Goal: Task Accomplishment & Management: Use online tool/utility

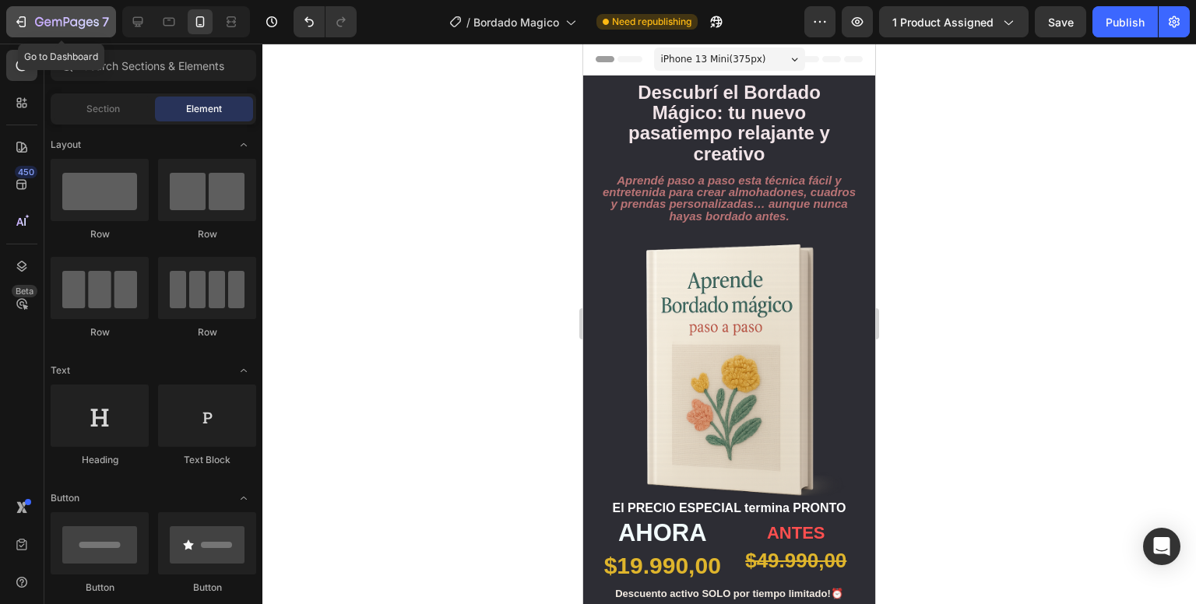
click at [49, 15] on div "7" at bounding box center [72, 21] width 74 height 19
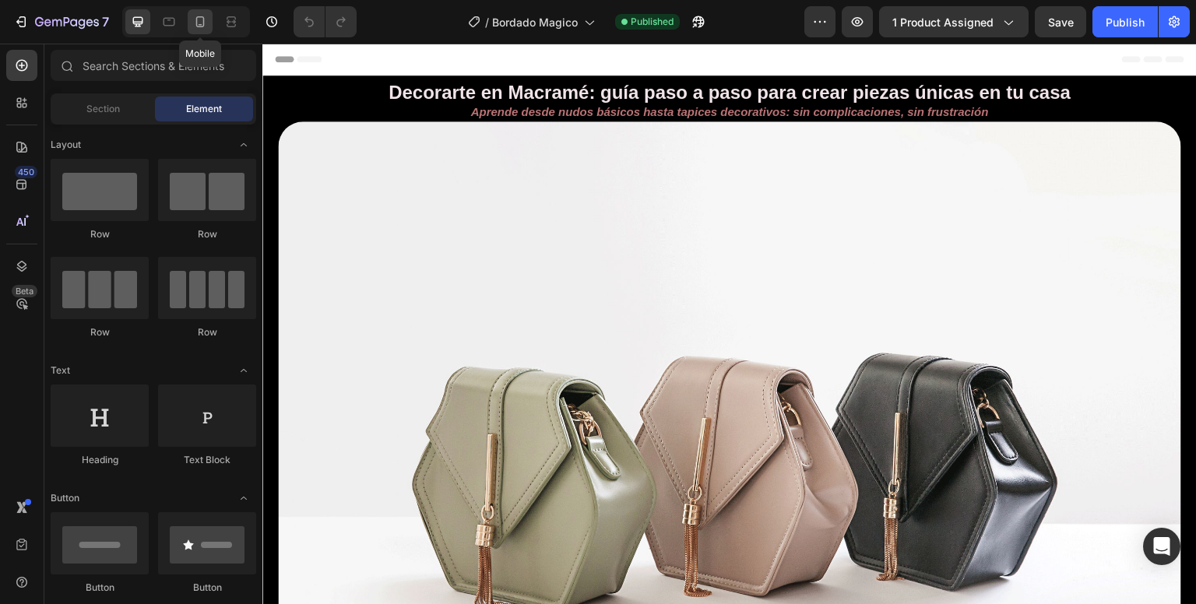
click at [202, 31] on div at bounding box center [200, 21] width 25 height 25
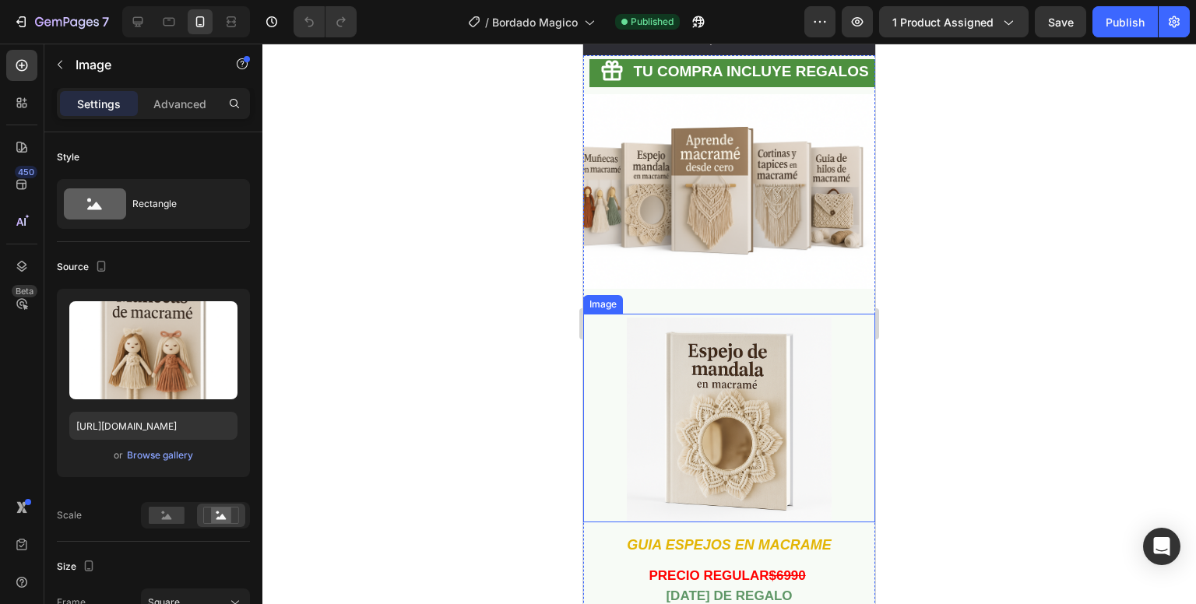
scroll to position [2411, 0]
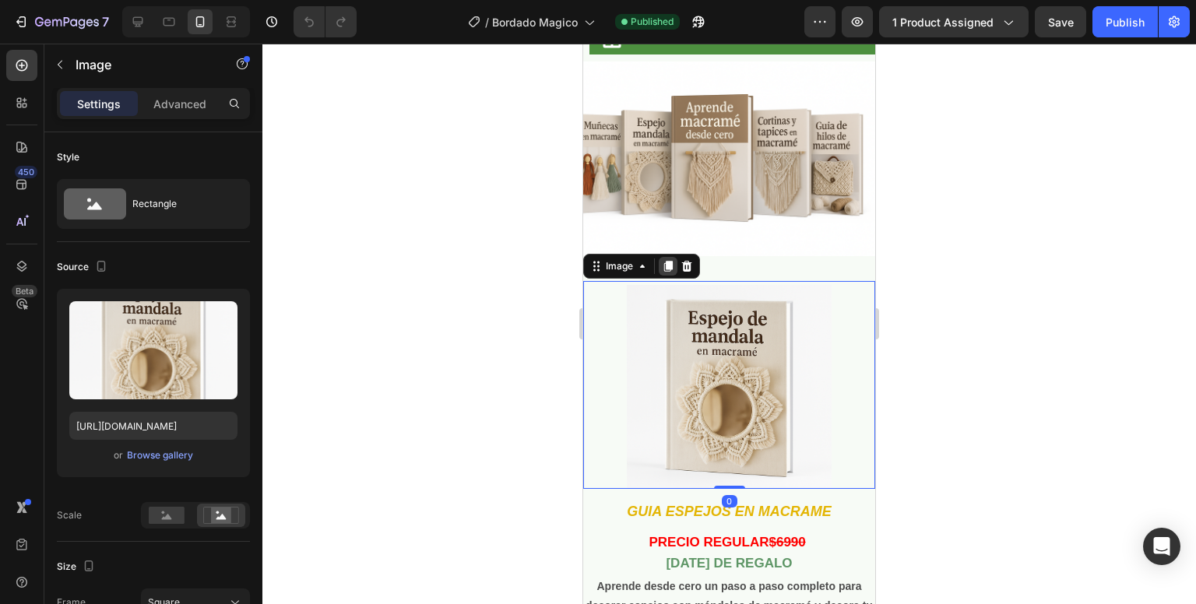
click at [666, 272] on icon at bounding box center [668, 266] width 9 height 11
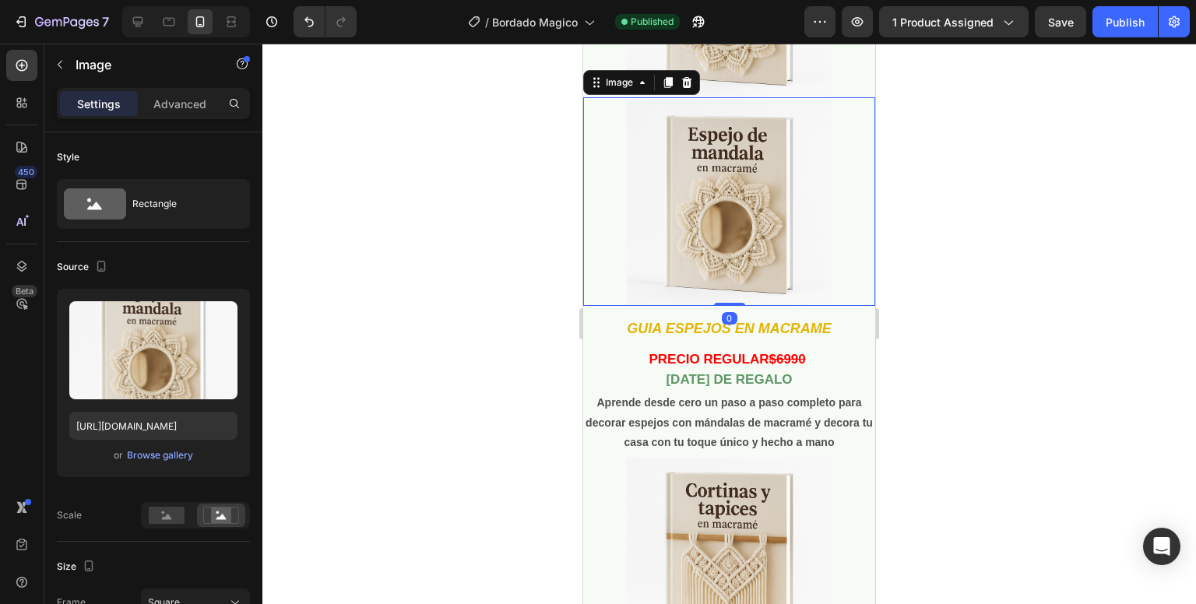
scroll to position [2803, 0]
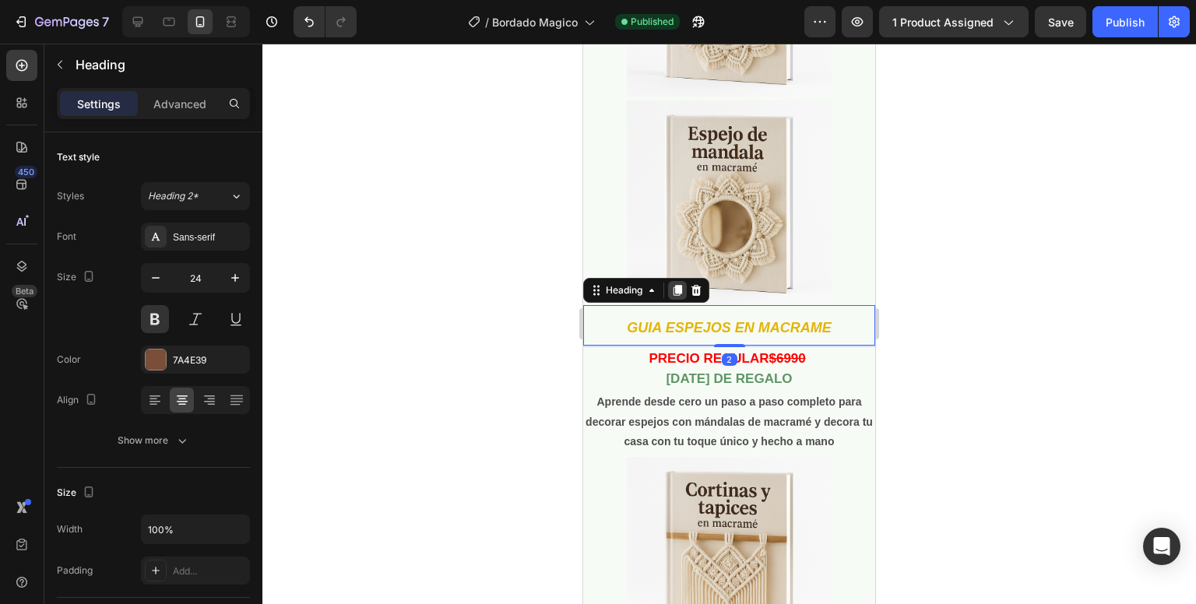
click at [673, 288] on icon at bounding box center [677, 290] width 12 height 12
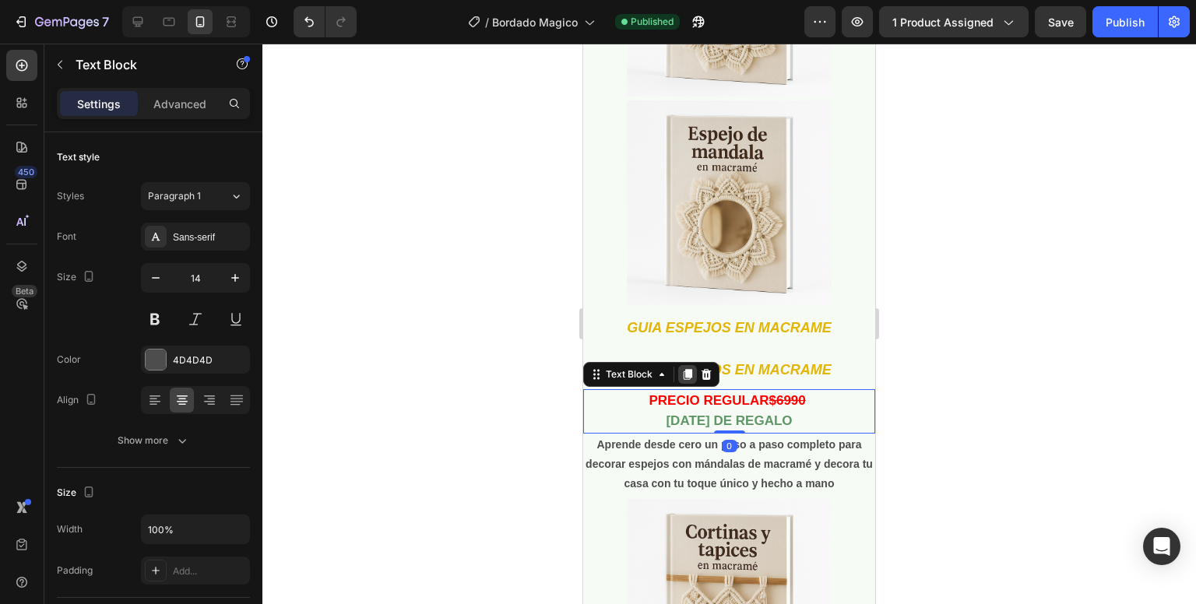
click at [684, 368] on icon at bounding box center [687, 374] width 12 height 12
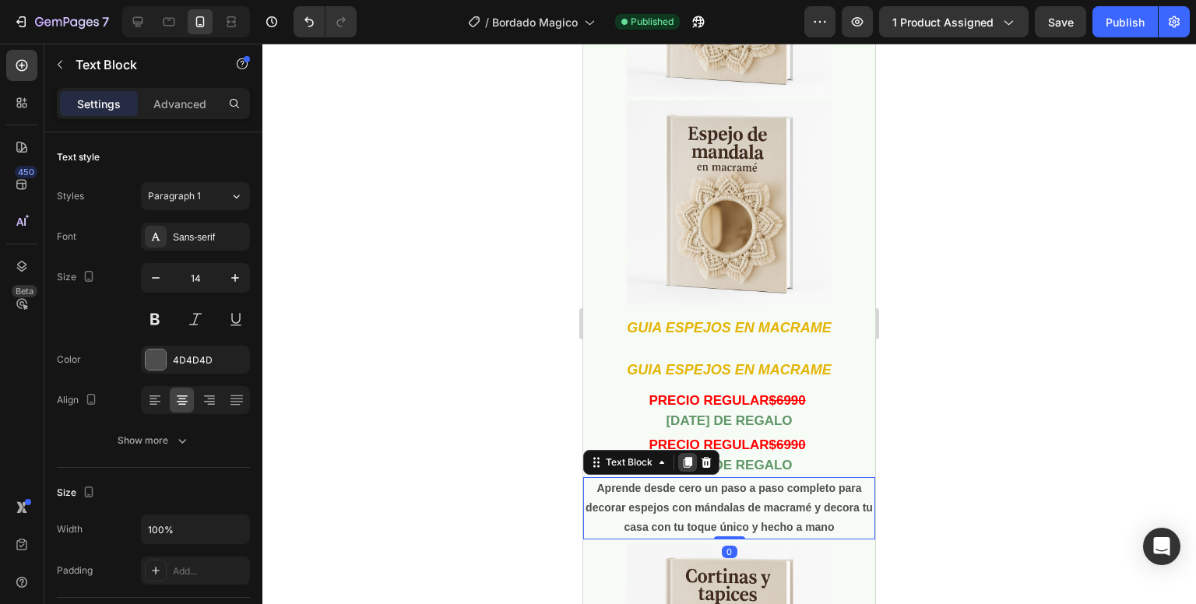
click at [688, 461] on div at bounding box center [687, 462] width 19 height 19
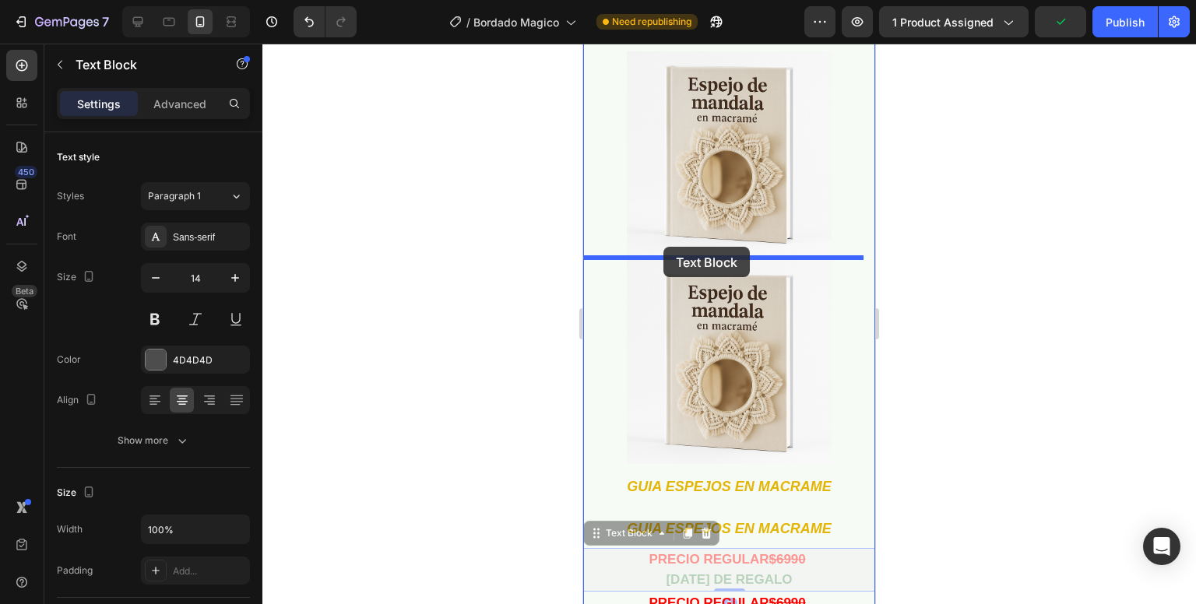
drag, startPoint x: 628, startPoint y: 365, endPoint x: 663, endPoint y: 247, distance: 123.4
click at [663, 247] on div "iPhone 13 Mini ( 375 px) iPhone 13 Mini iPhone 13 Pro iPhone 11 Pro Max iPhone …" at bounding box center [729, 549] width 292 height 6300
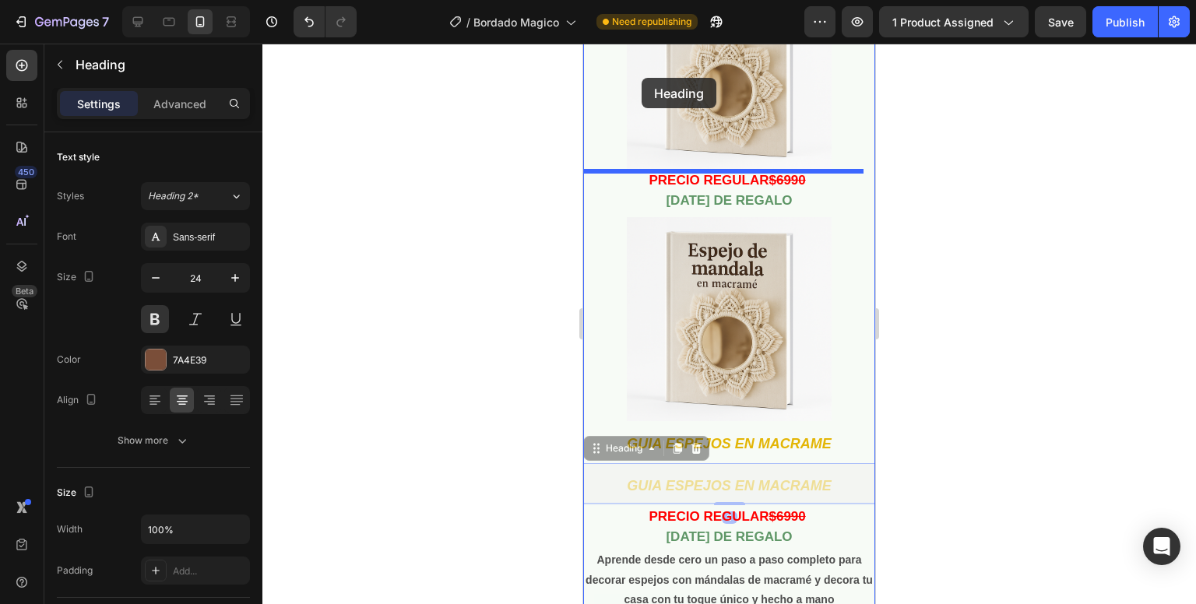
scroll to position [2699, 0]
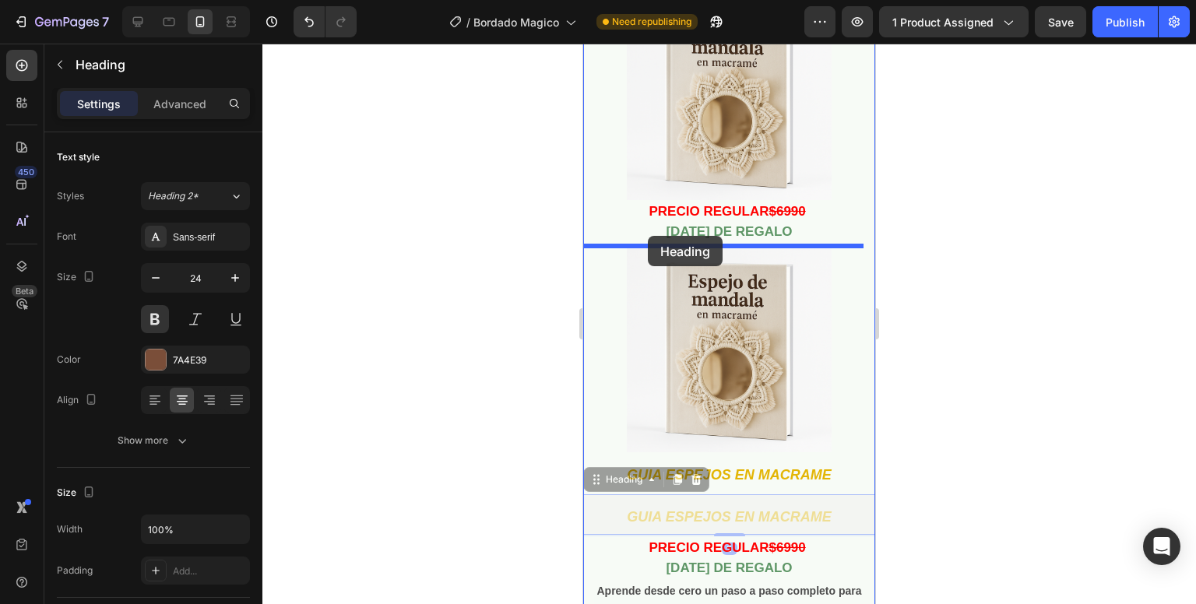
drag, startPoint x: 621, startPoint y: 322, endPoint x: 648, endPoint y: 237, distance: 89.1
click at [648, 237] on div "iPhone 13 Mini ( 375 px) iPhone 13 Mini iPhone 13 Pro iPhone 11 Pro Max iPhone …" at bounding box center [729, 494] width 292 height 6300
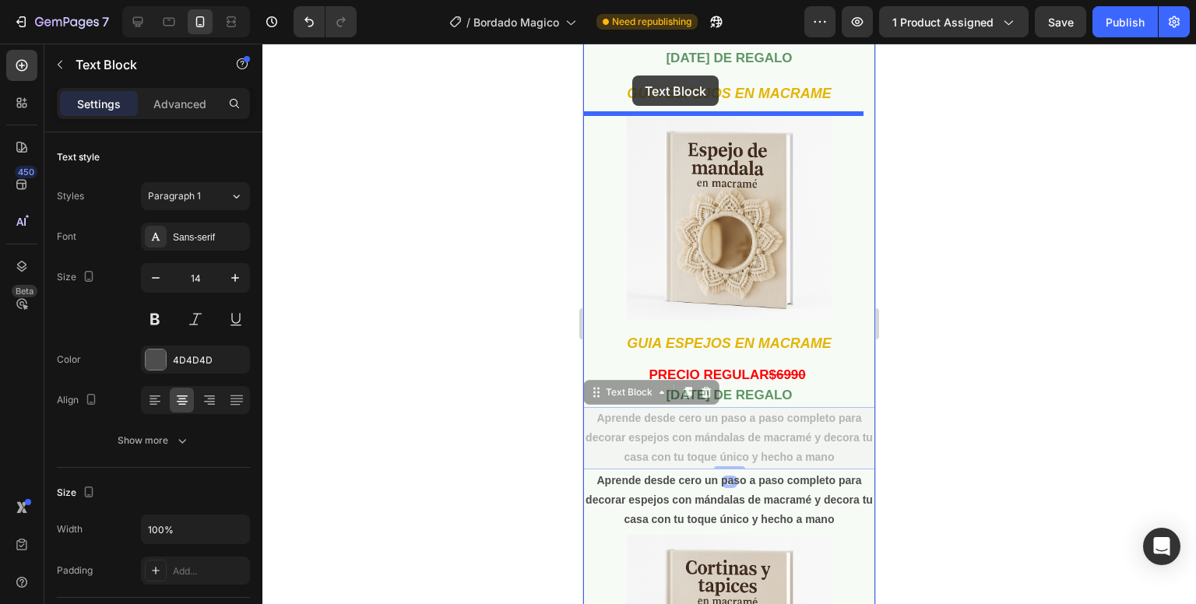
scroll to position [2820, 0]
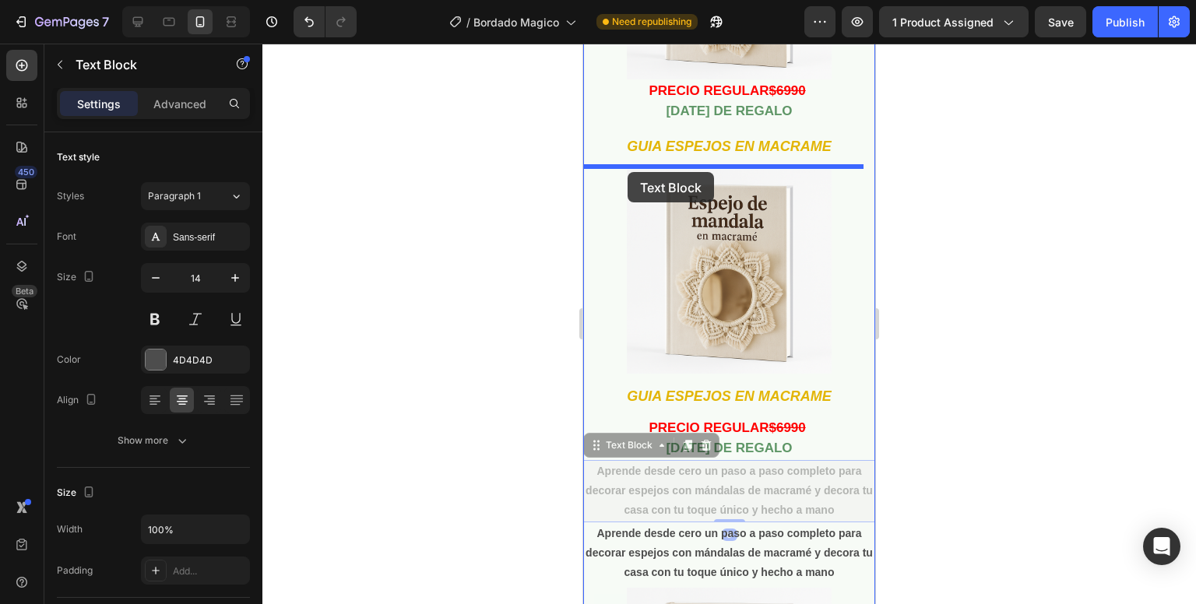
drag, startPoint x: 614, startPoint y: 296, endPoint x: 626, endPoint y: 171, distance: 125.9
click at [626, 171] on div "iPhone 13 Mini ( 375 px) iPhone 13 Mini iPhone 13 Pro iPhone 11 Pro Max iPhone …" at bounding box center [729, 373] width 292 height 6300
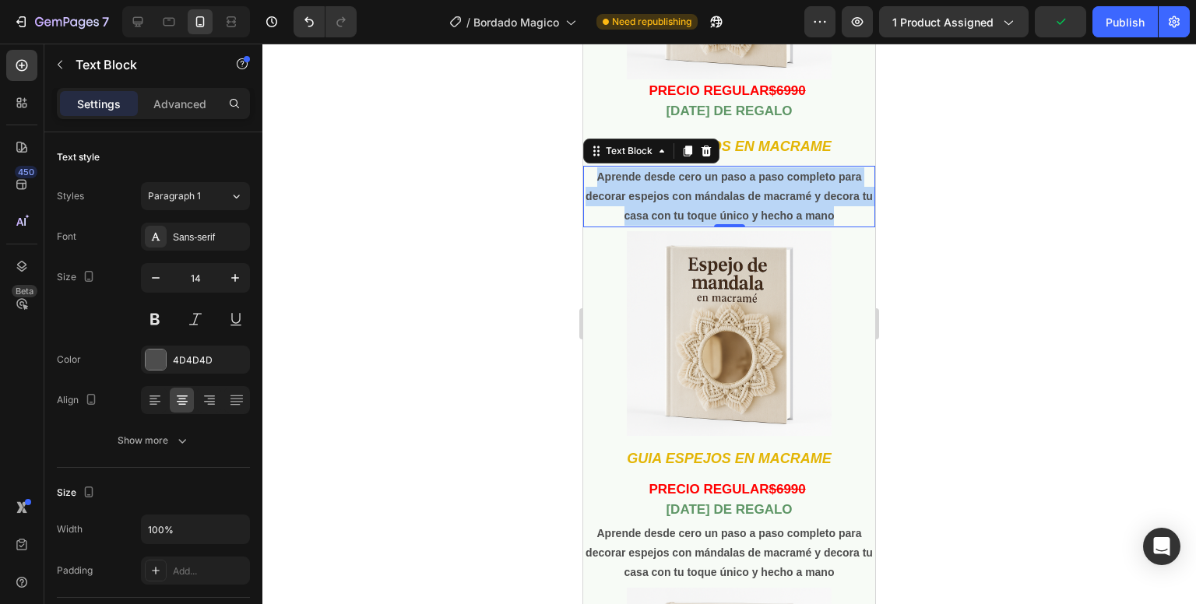
drag, startPoint x: 844, startPoint y: 219, endPoint x: 588, endPoint y: 178, distance: 259.3
click at [588, 178] on p "Aprende desde cero un paso a paso completo para decorar espejos con mándalas de…" at bounding box center [729, 196] width 289 height 59
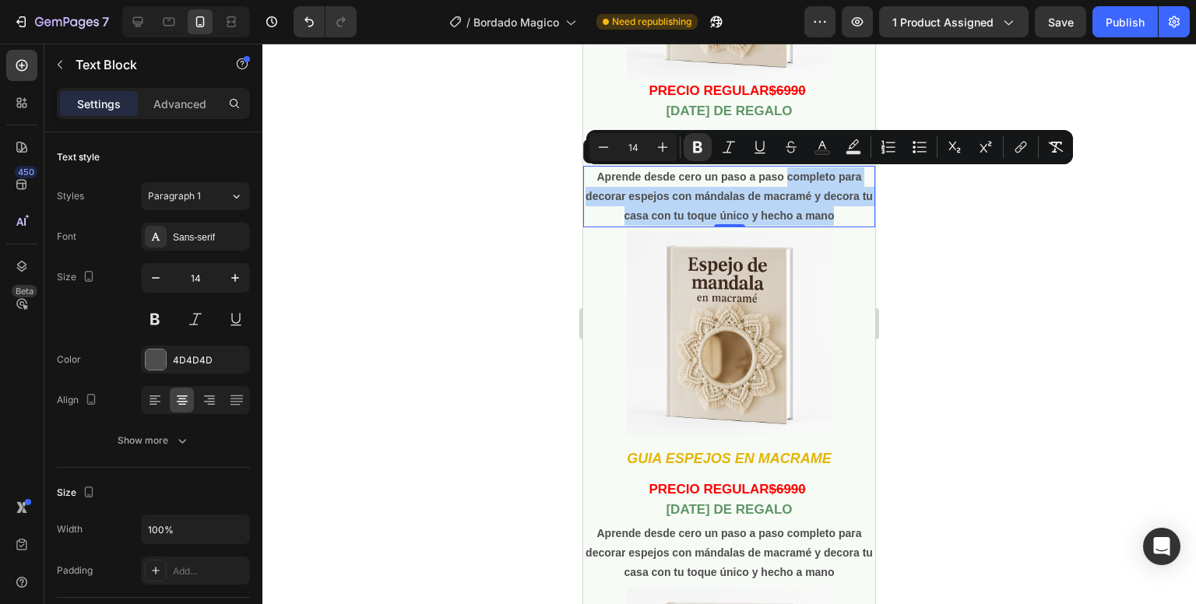
drag, startPoint x: 851, startPoint y: 216, endPoint x: 779, endPoint y: 178, distance: 80.8
click at [779, 178] on p "Aprende desde cero un paso a paso completo para decorar espejos con mándalas de…" at bounding box center [729, 196] width 289 height 59
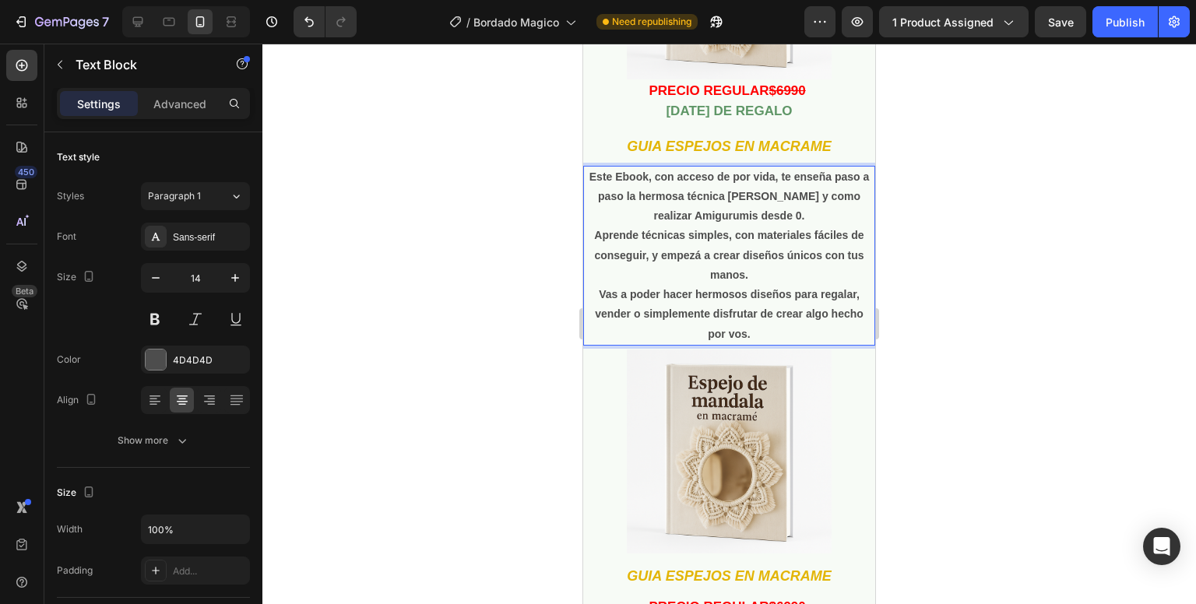
click at [635, 178] on strong "Este Ebook, con acceso de por vida, te enseña paso a paso la hermosa técnica de…" at bounding box center [729, 196] width 280 height 51
click at [629, 272] on p "Este Bono, con acceso de por vida, te enseña paso a paso la hermosa técnica del…" at bounding box center [729, 255] width 289 height 177
drag, startPoint x: 663, startPoint y: 259, endPoint x: 648, endPoint y: 273, distance: 20.4
click at [648, 273] on p "Este Bono, con acceso de por vida, te enseña paso a paso la hermosa técnica del…" at bounding box center [729, 255] width 289 height 177
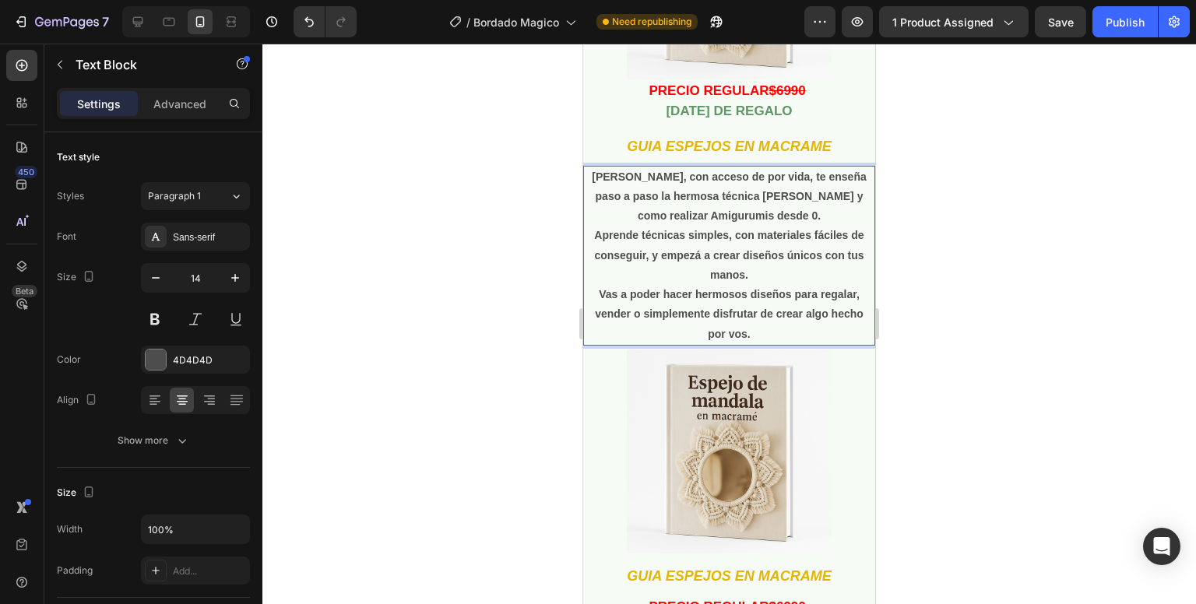
click at [961, 311] on div at bounding box center [729, 324] width 934 height 561
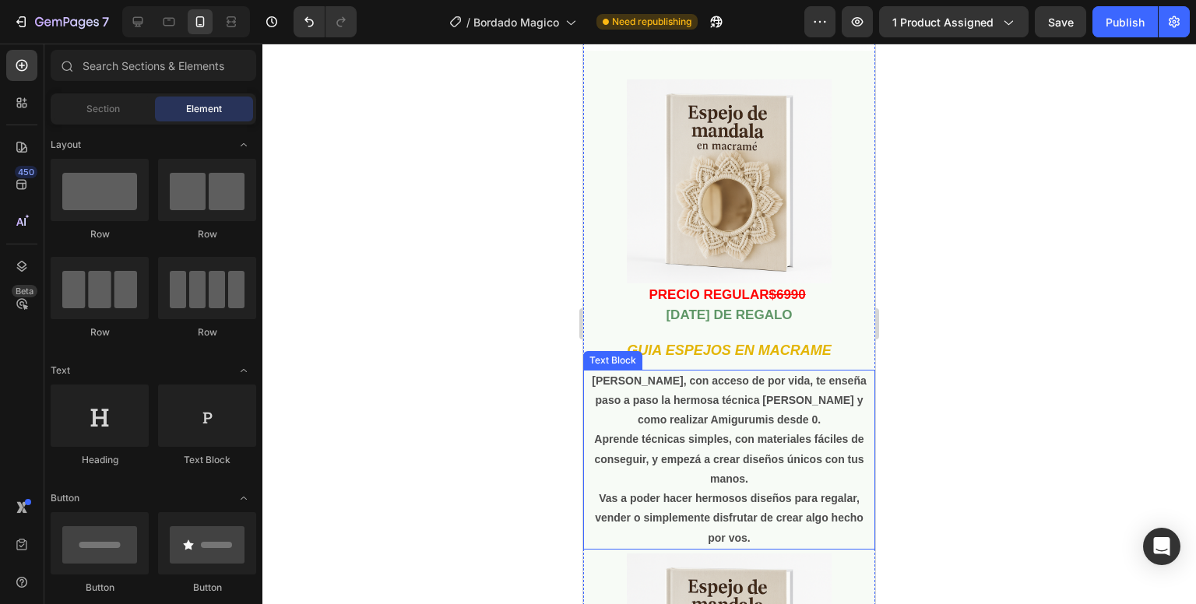
scroll to position [2614, 0]
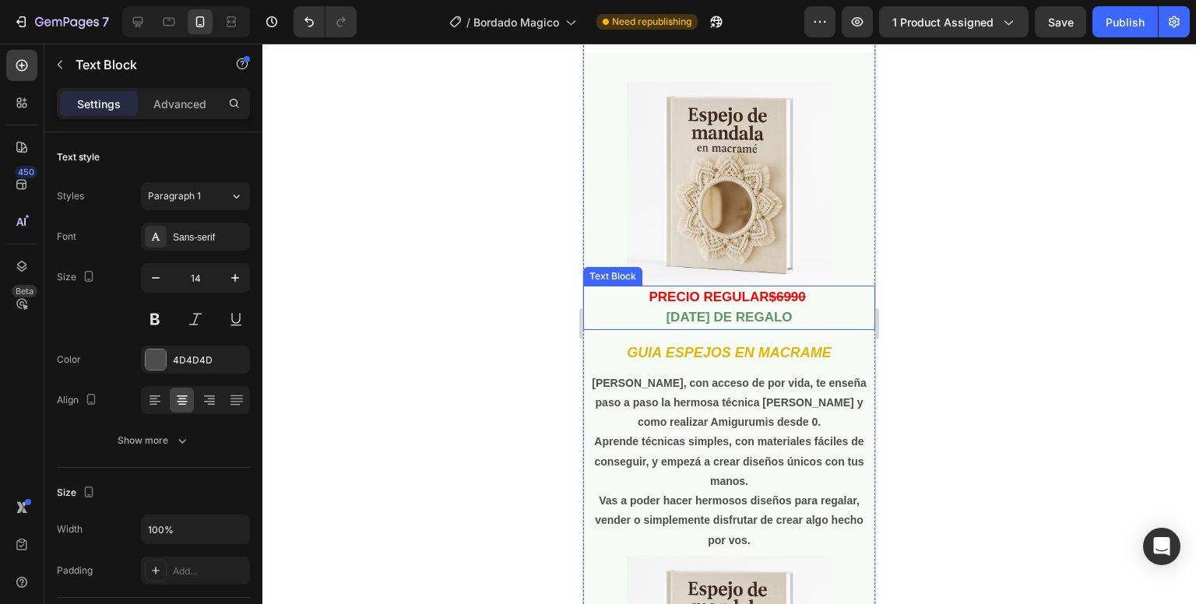
click at [791, 300] on strong "$6990" at bounding box center [786, 297] width 37 height 15
click at [937, 318] on div at bounding box center [729, 324] width 934 height 561
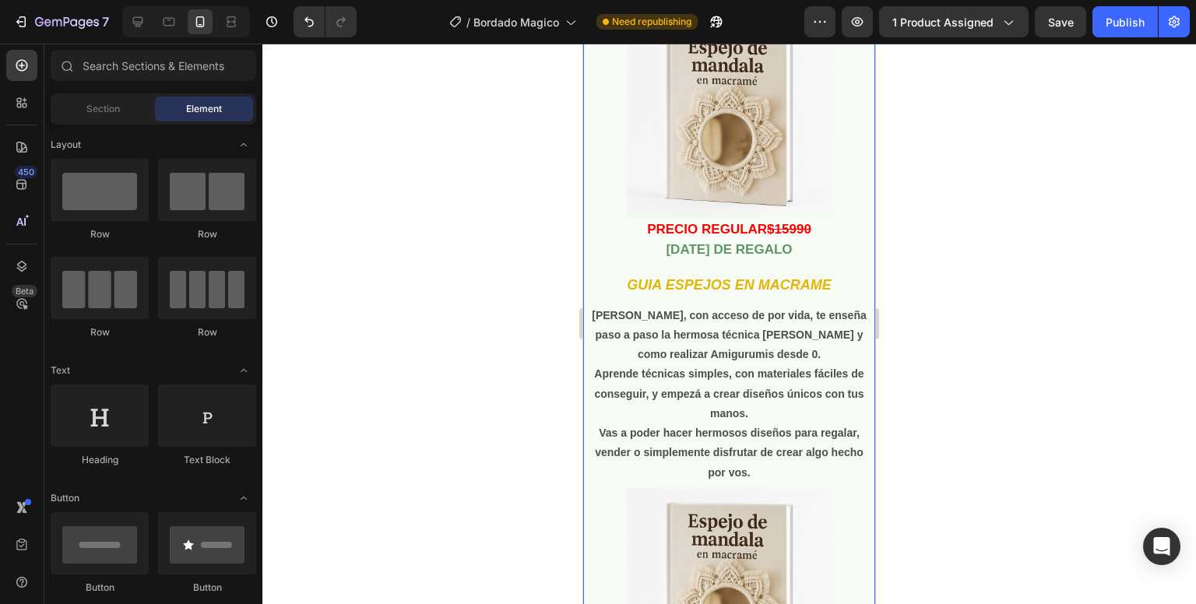
scroll to position [2683, 0]
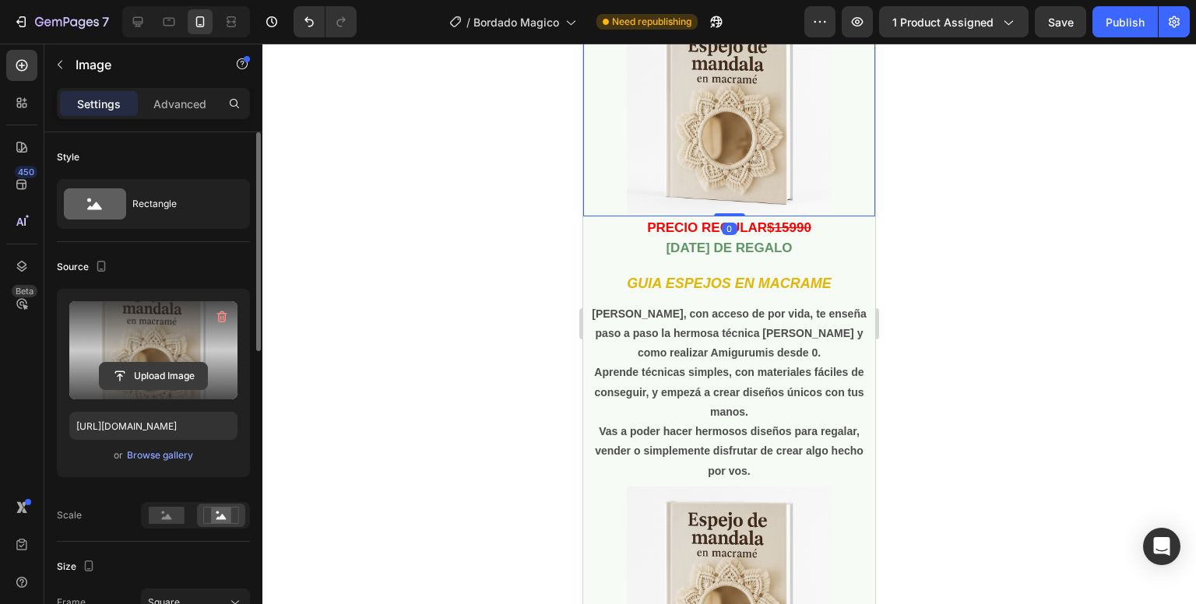
click at [140, 363] on input "file" at bounding box center [153, 376] width 107 height 26
click at [181, 380] on input "file" at bounding box center [153, 376] width 107 height 26
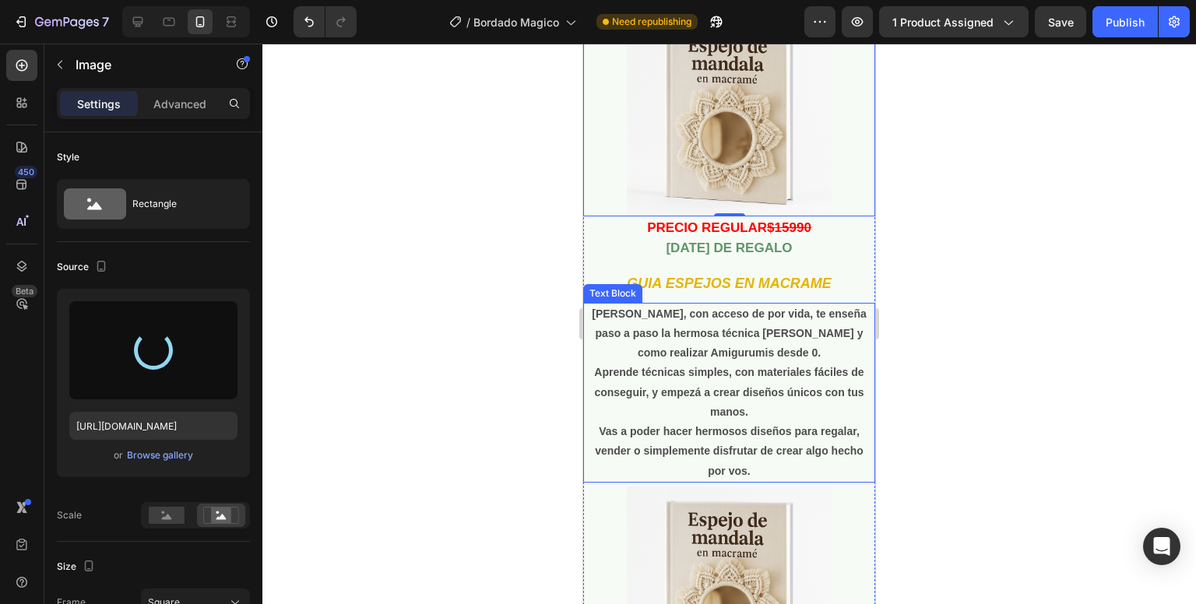
type input "https://cdn.shopify.com/s/files/1/0957/4603/1892/files/gempages_575619240854290…"
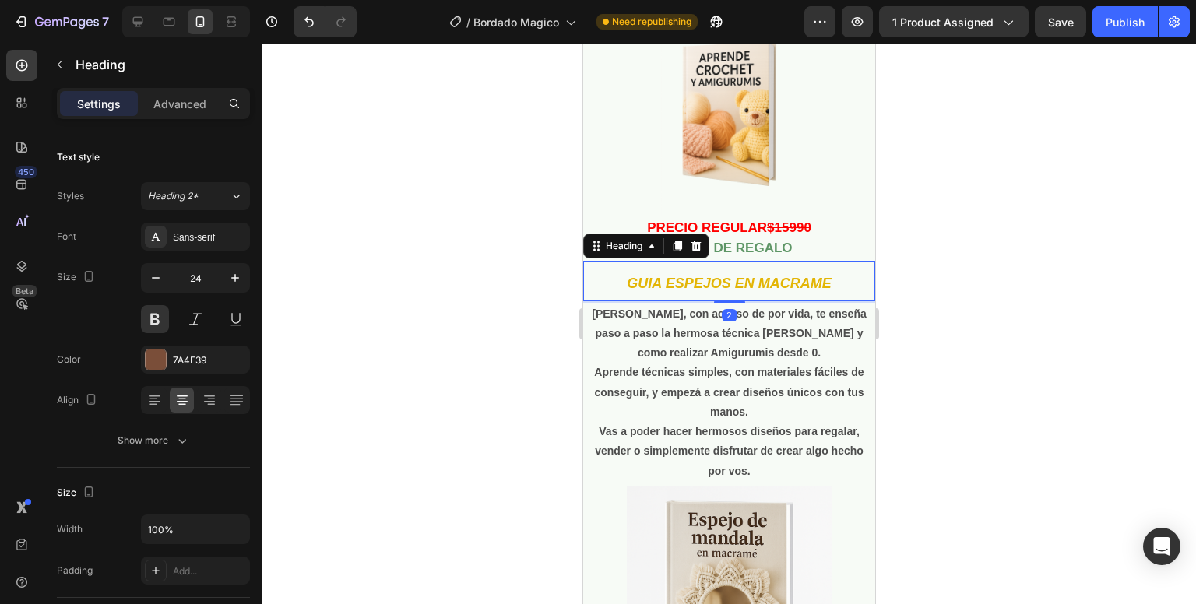
click at [759, 278] on strong "GUIA ESPEJOS EN MACRAME" at bounding box center [729, 284] width 204 height 16
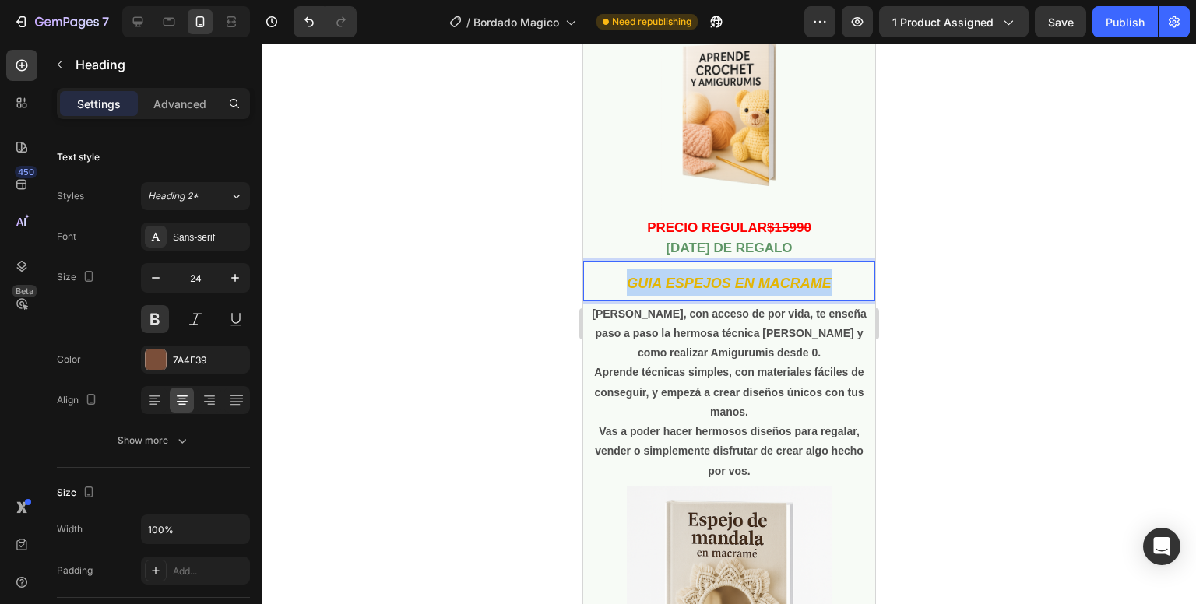
click at [759, 278] on strong "GUIA ESPEJOS EN MACRAME" at bounding box center [729, 284] width 204 height 16
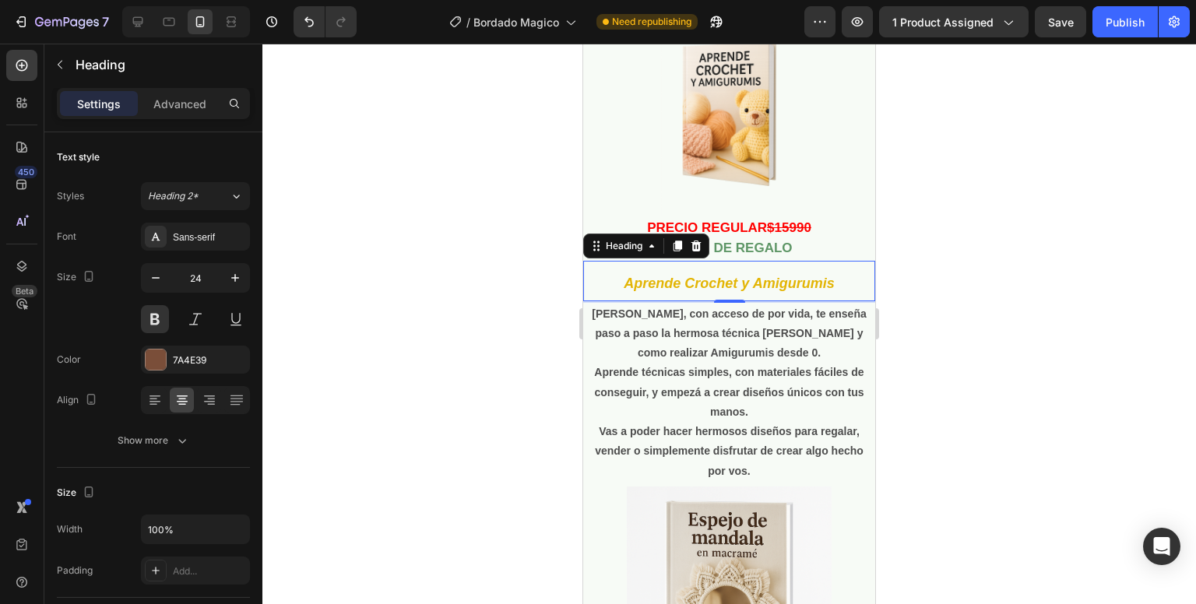
click at [1004, 283] on div at bounding box center [729, 324] width 934 height 561
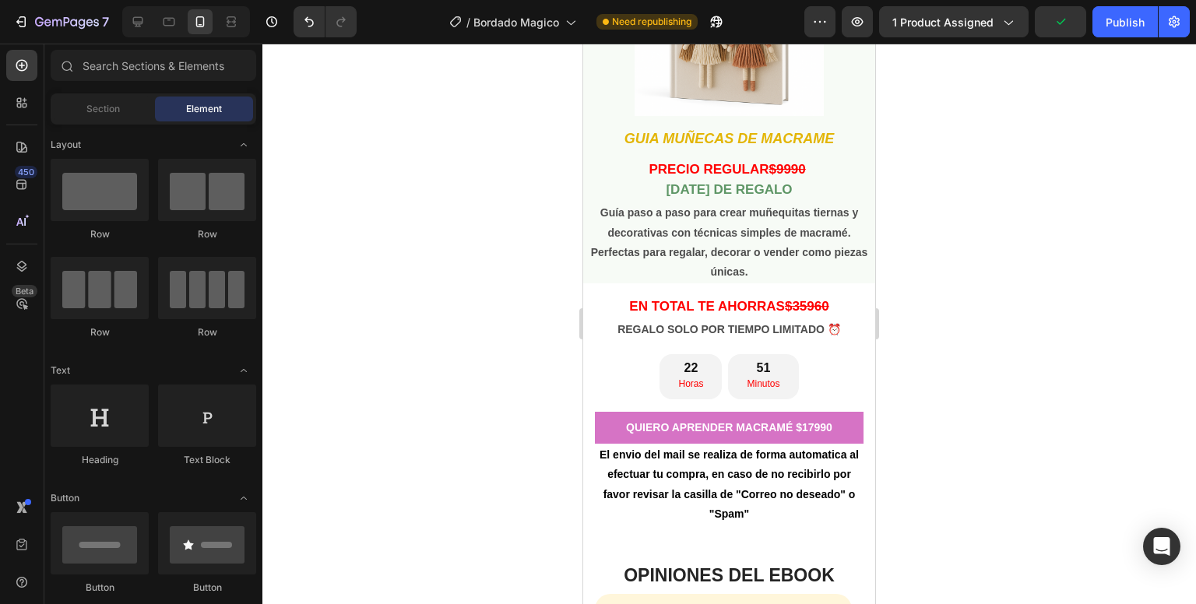
scroll to position [4327, 0]
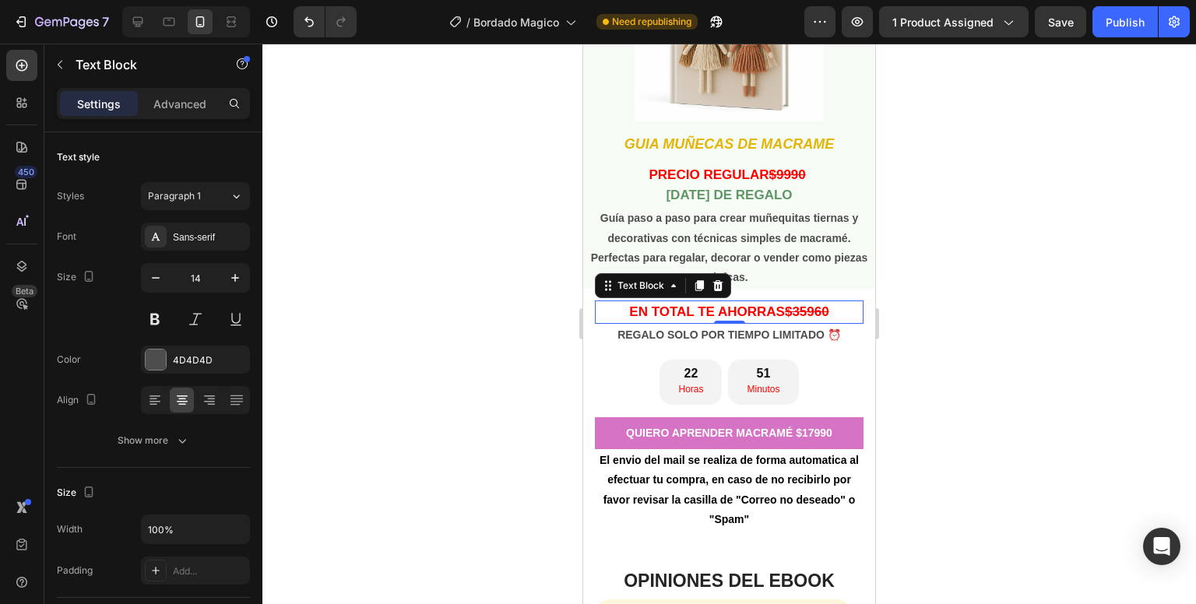
click at [821, 312] on p "EN TOTAL TE AHORRAS $35960" at bounding box center [729, 312] width 266 height 20
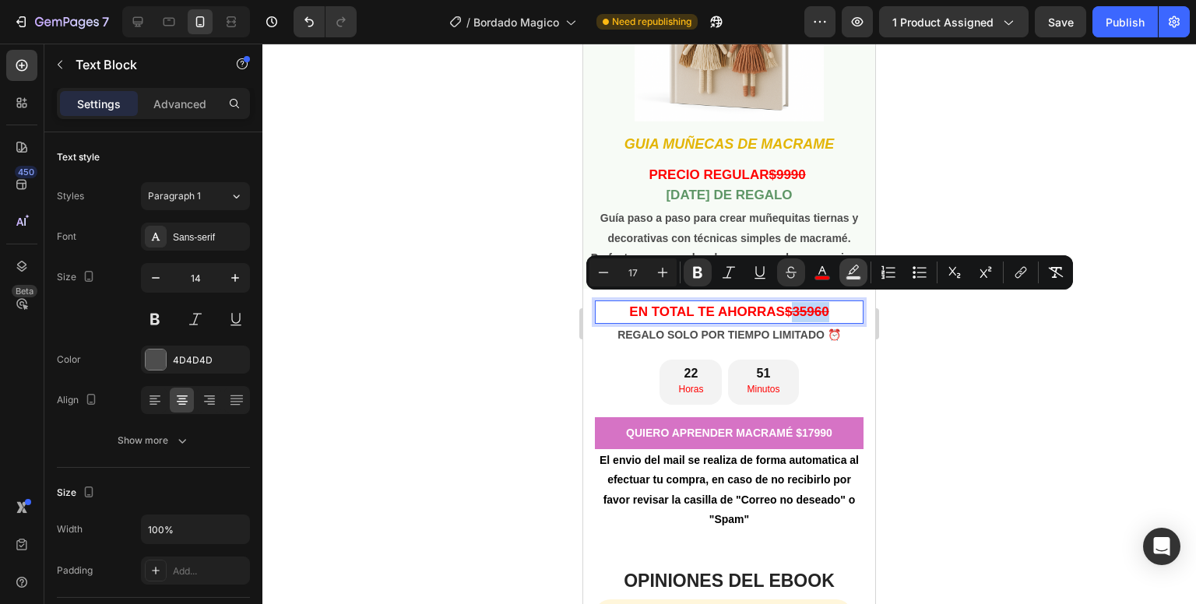
copy strong "35960"
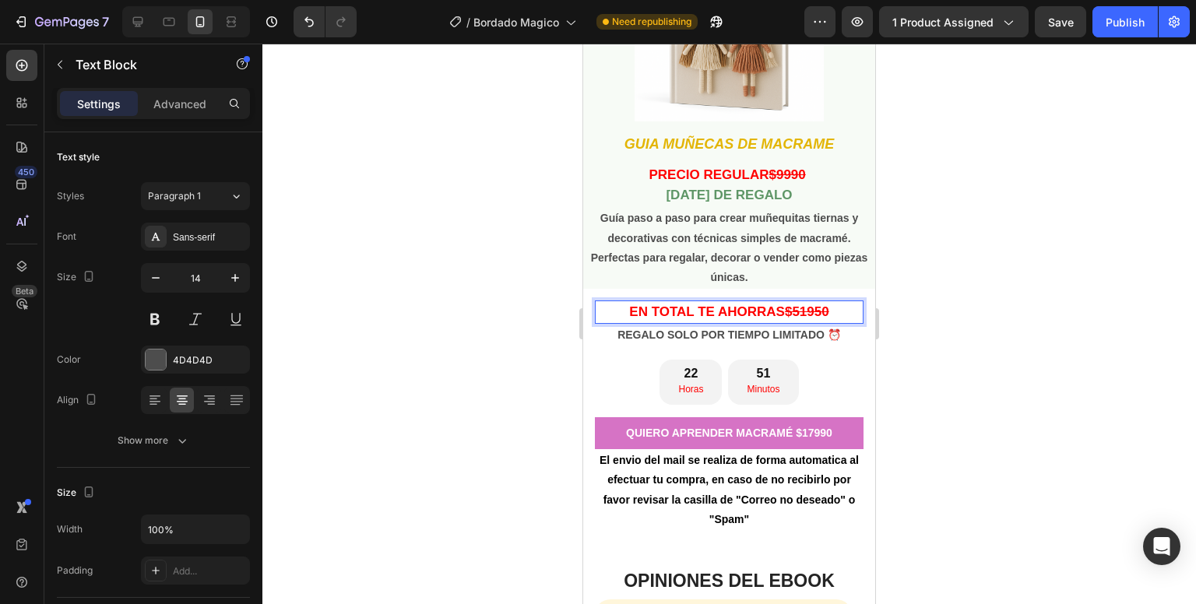
click at [1195, 266] on div at bounding box center [729, 324] width 934 height 561
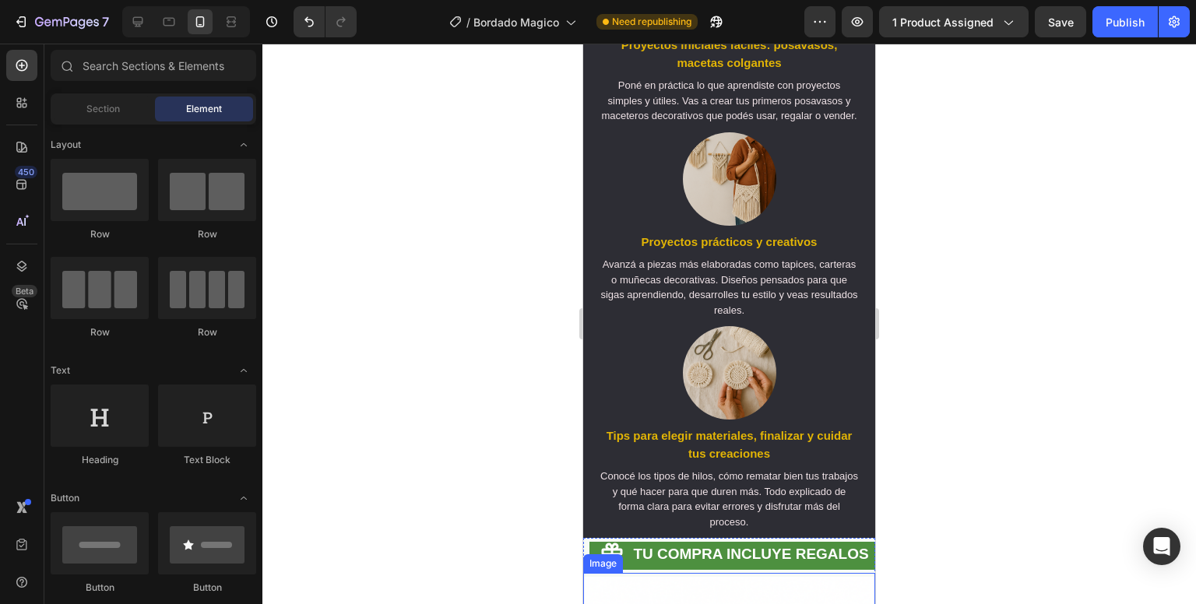
scroll to position [1873, 0]
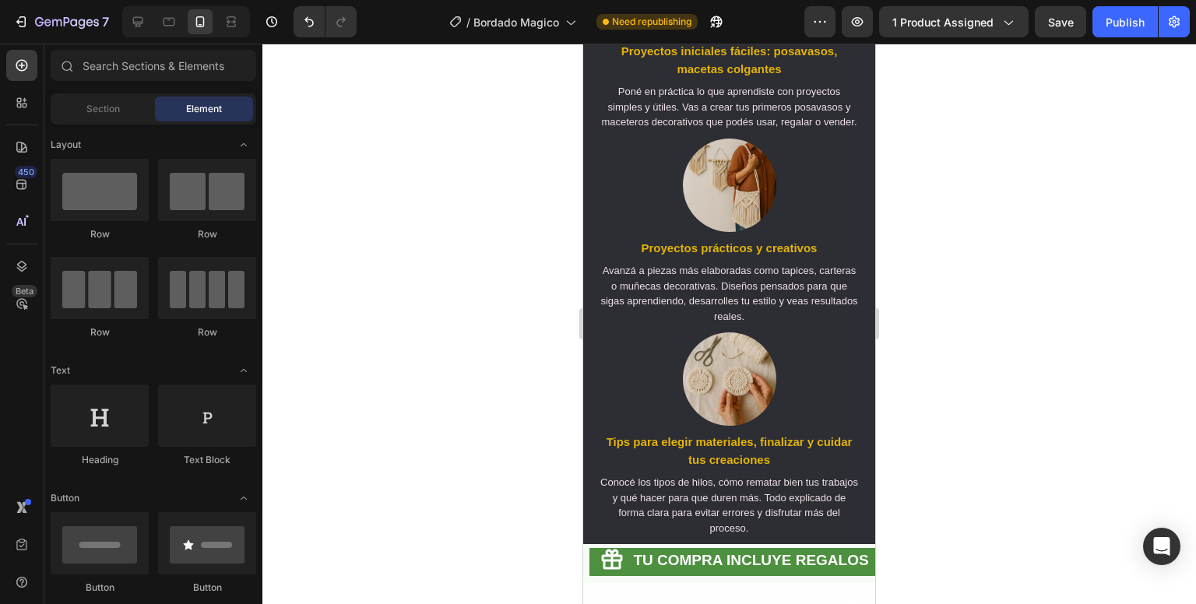
click at [1036, 233] on div at bounding box center [729, 324] width 934 height 561
click at [1112, 36] on button "Publish" at bounding box center [1124, 21] width 65 height 31
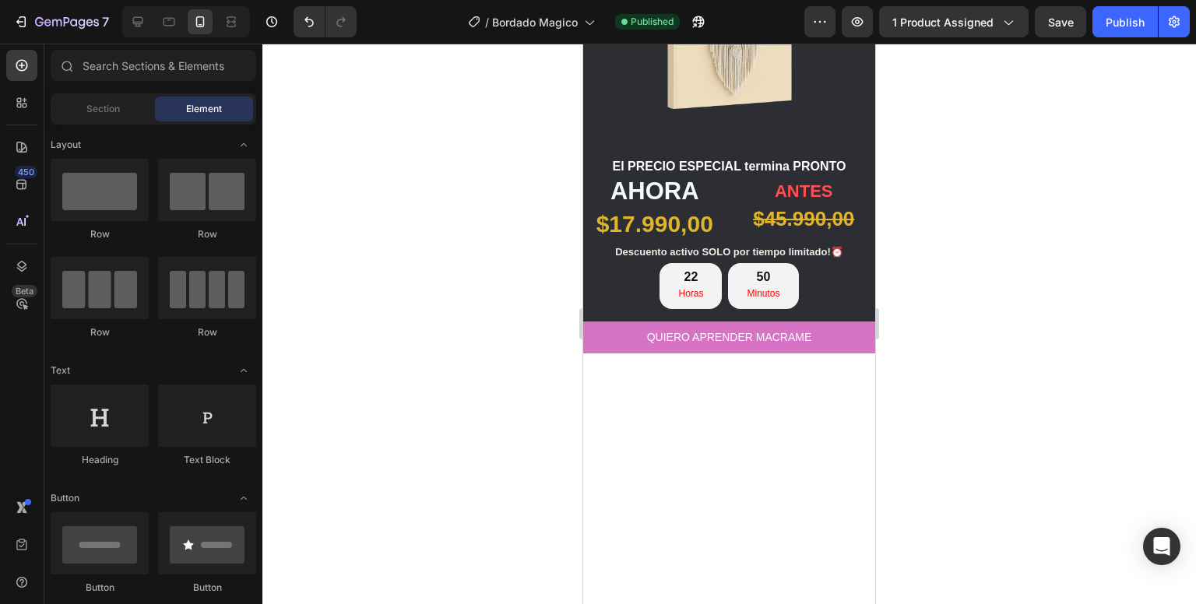
scroll to position [0, 0]
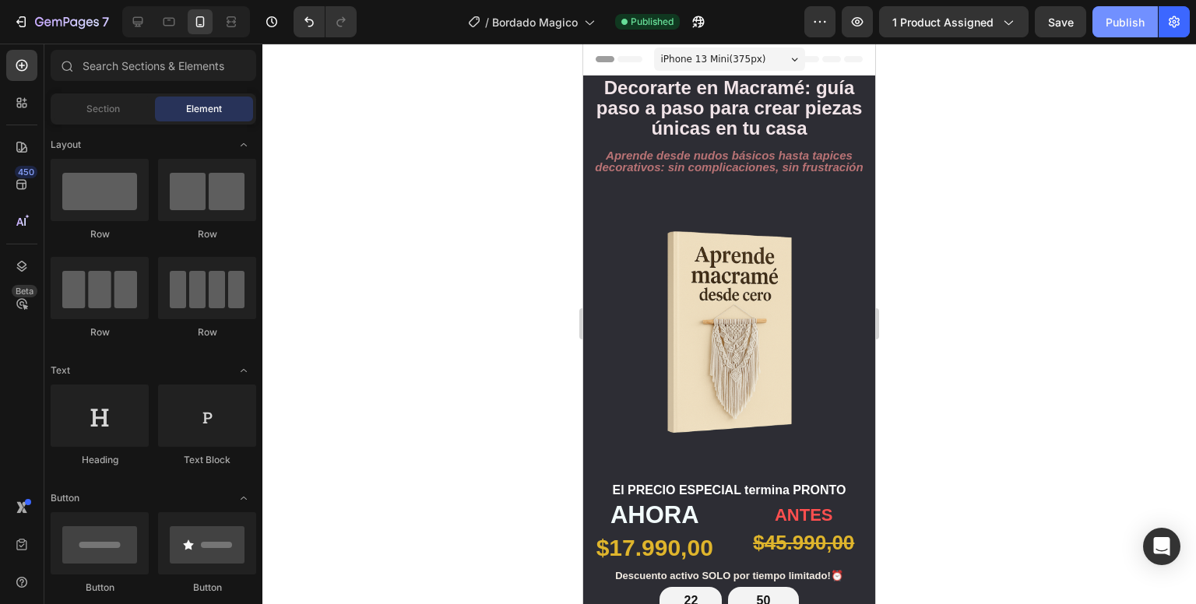
click at [1122, 30] on button "Publish" at bounding box center [1124, 21] width 65 height 31
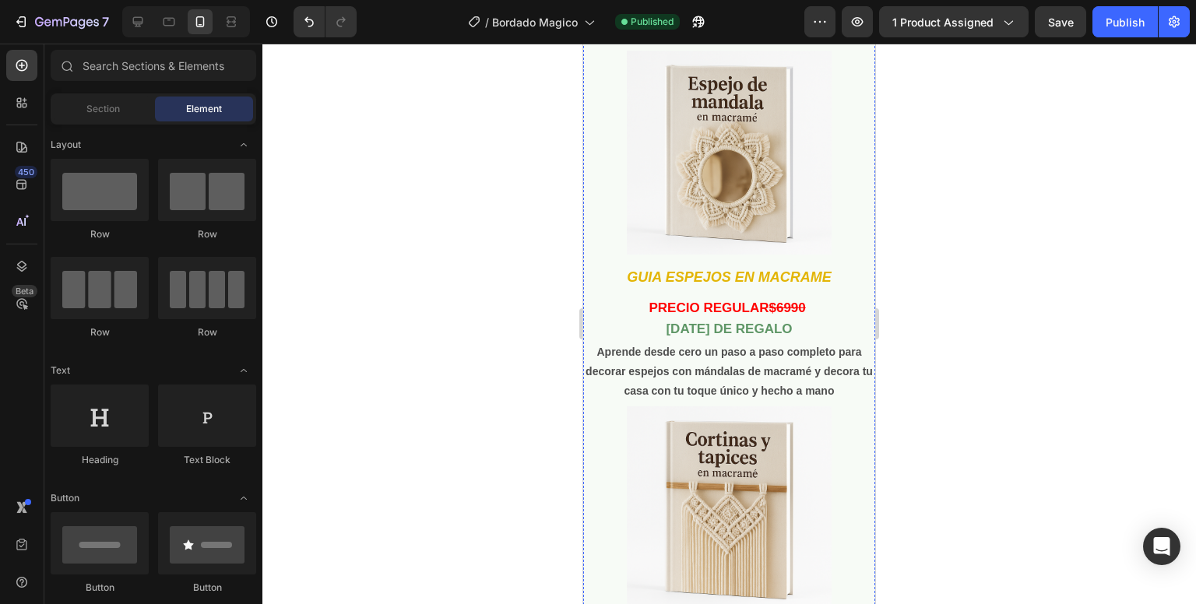
scroll to position [3177, 0]
